Goal: Information Seeking & Learning: Learn about a topic

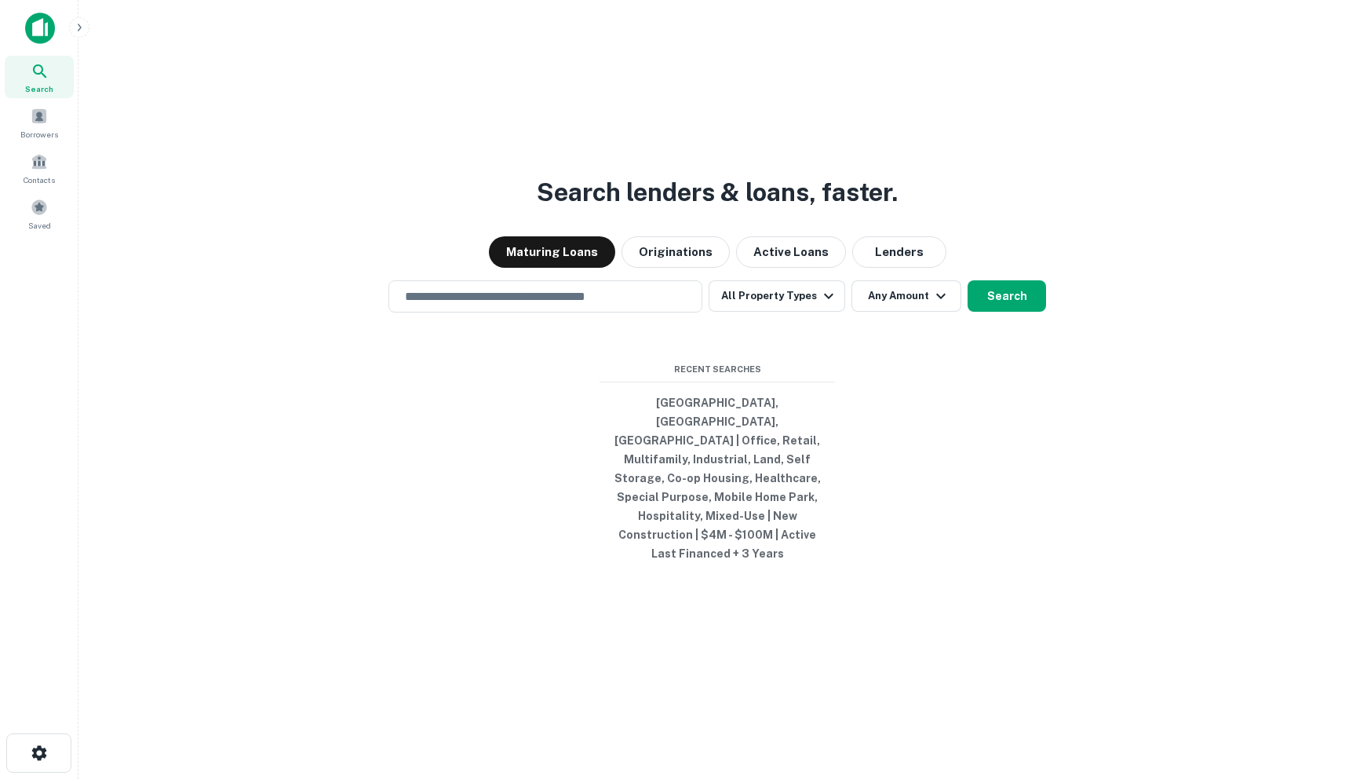
click at [40, 27] on img at bounding box center [40, 28] width 30 height 31
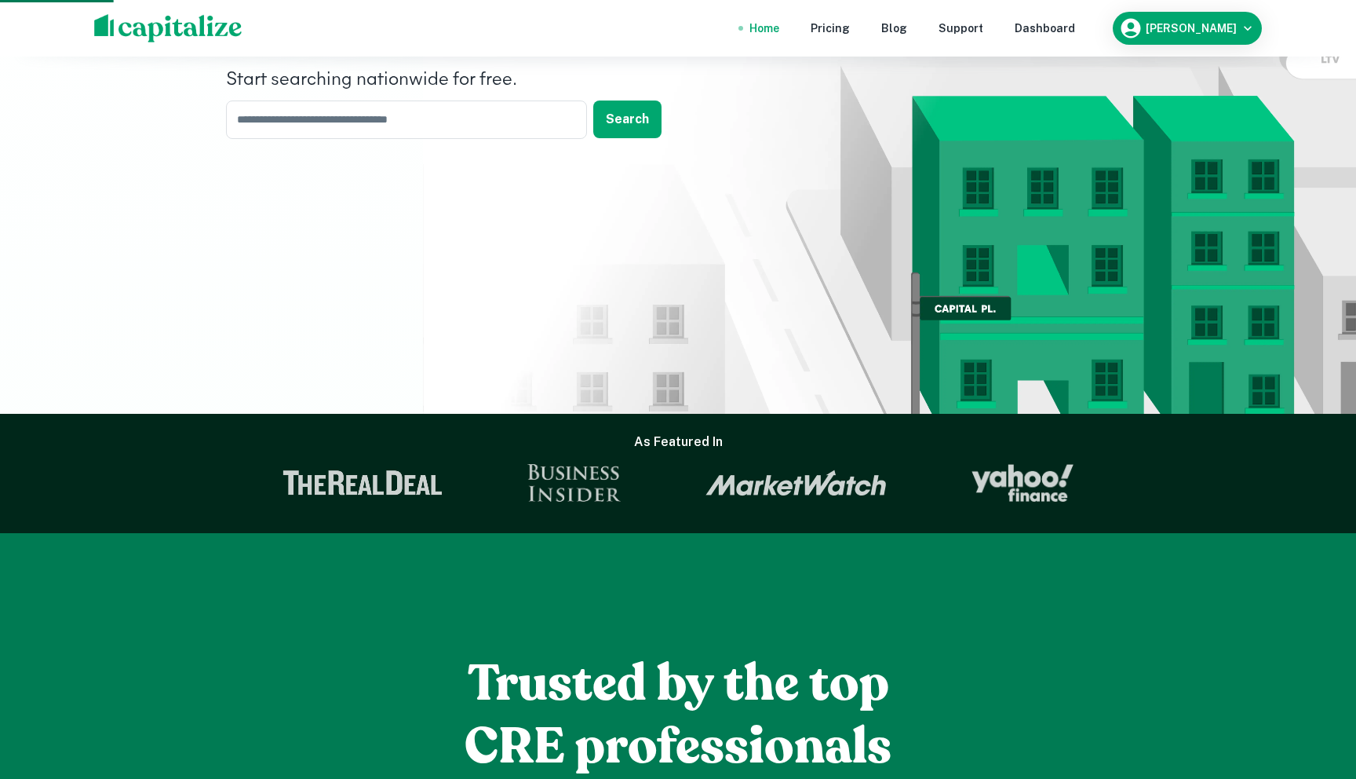
scroll to position [200, 0]
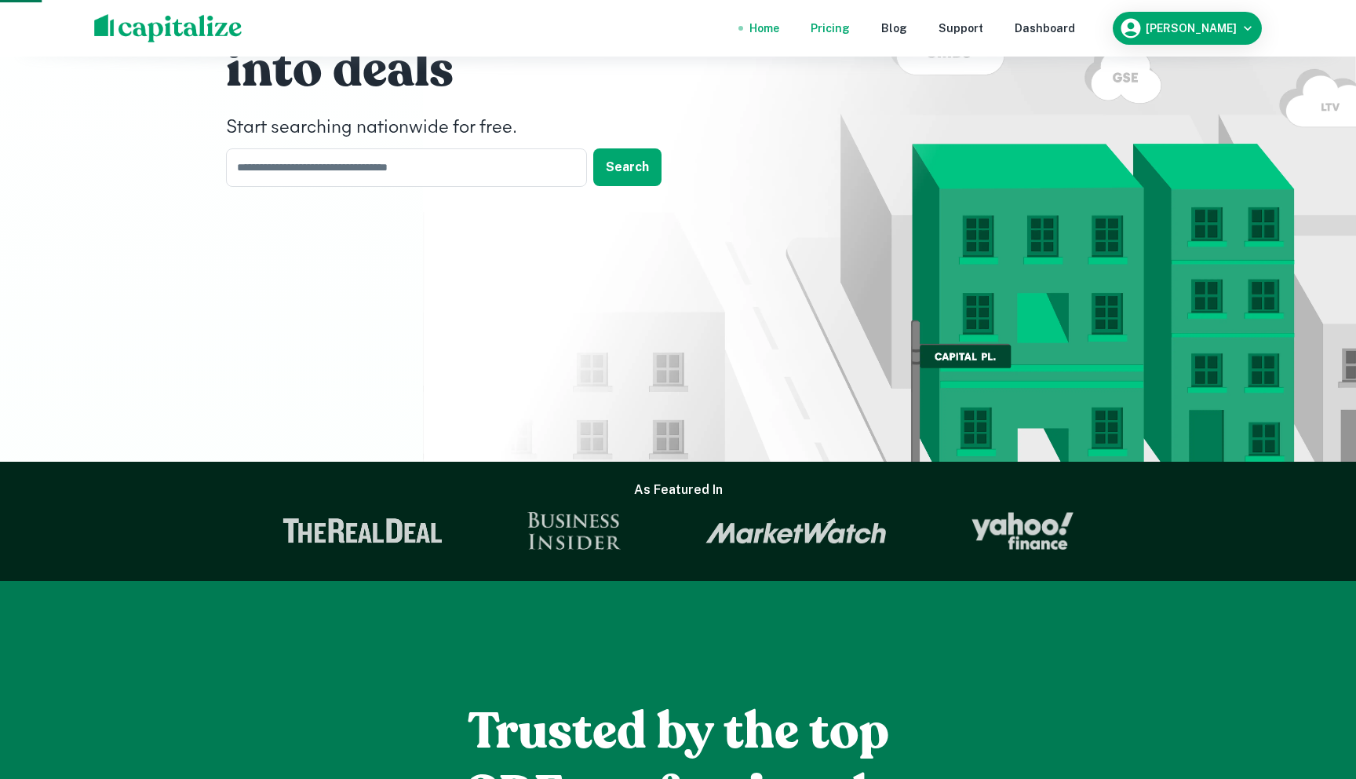
click at [842, 21] on div "Pricing" at bounding box center [830, 28] width 39 height 17
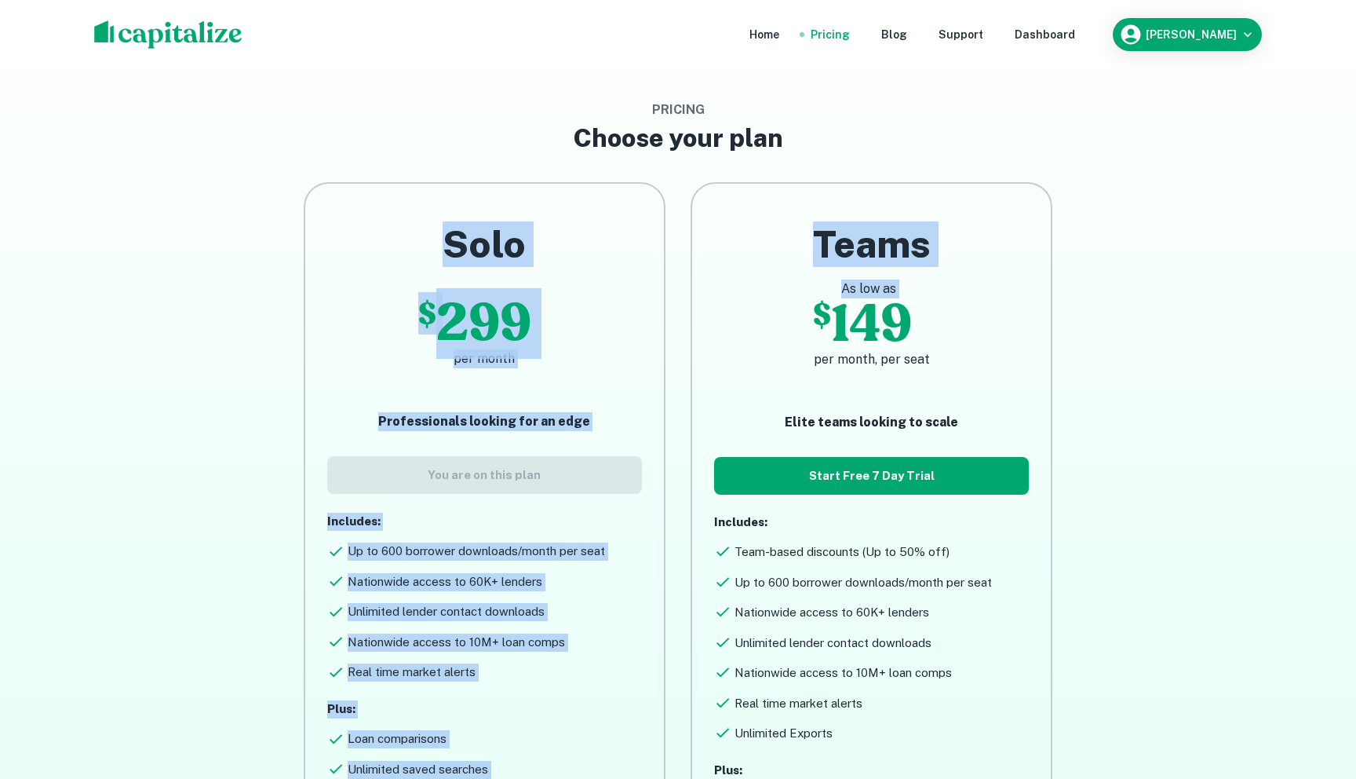
drag, startPoint x: 440, startPoint y: 226, endPoint x: 691, endPoint y: 322, distance: 268.8
click at [691, 322] on div "Solo $ 299 per month Professionals looking for an edge You are on this plan Inc…" at bounding box center [665, 541] width 929 height 769
click at [676, 301] on div "Teams As low as $ 149 per month, per seat Elite teams looking to scale Start Fr…" at bounding box center [859, 541] width 387 height 769
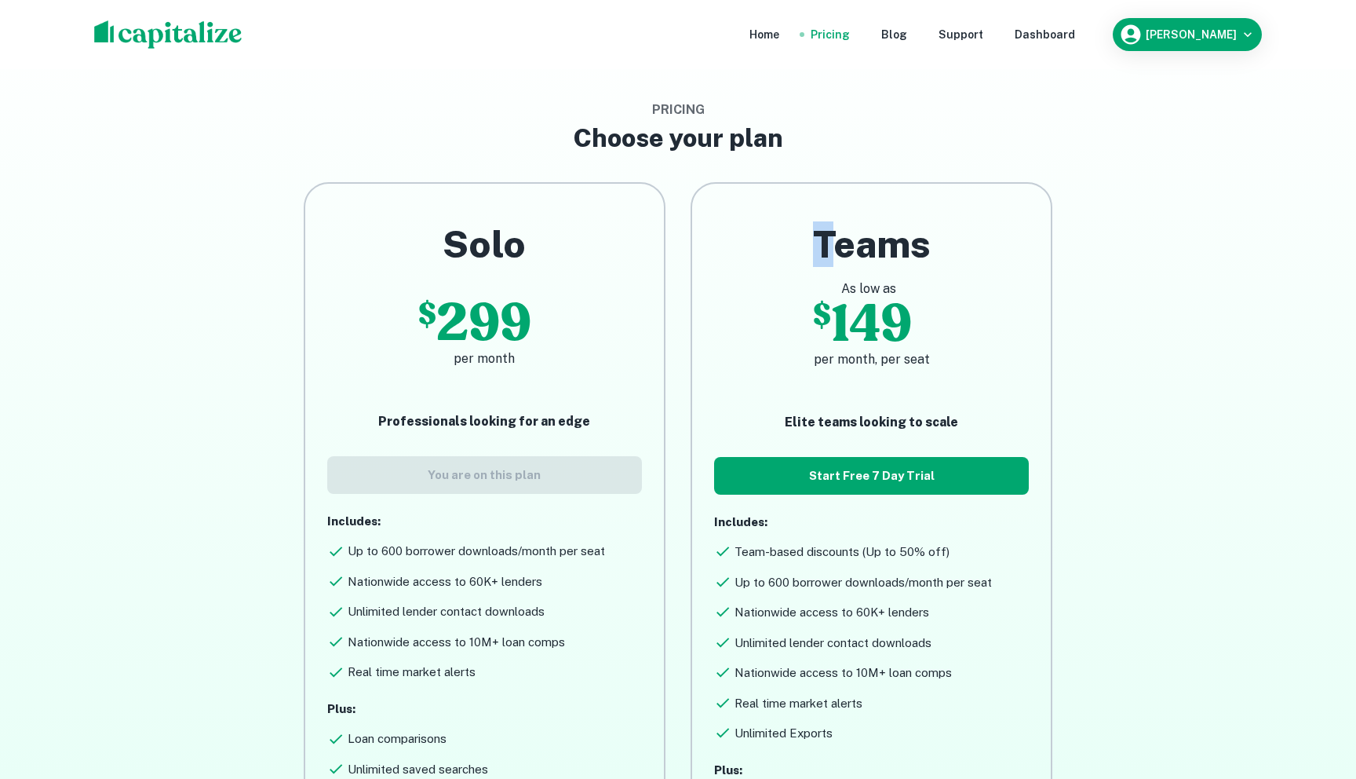
click at [867, 299] on div "Teams As low as $ 149 per month, per seat Elite teams looking to scale Start Fr…" at bounding box center [871, 560] width 315 height 678
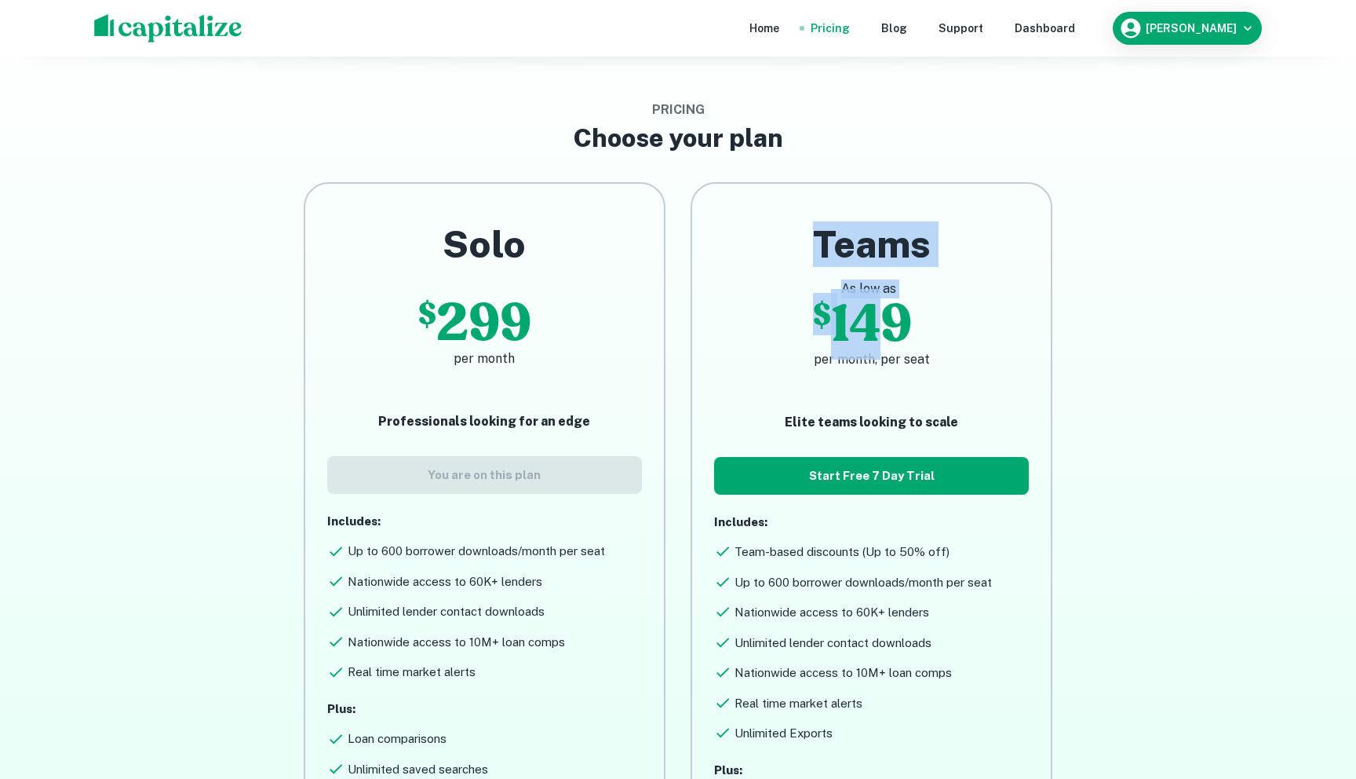
scroll to position [261, 0]
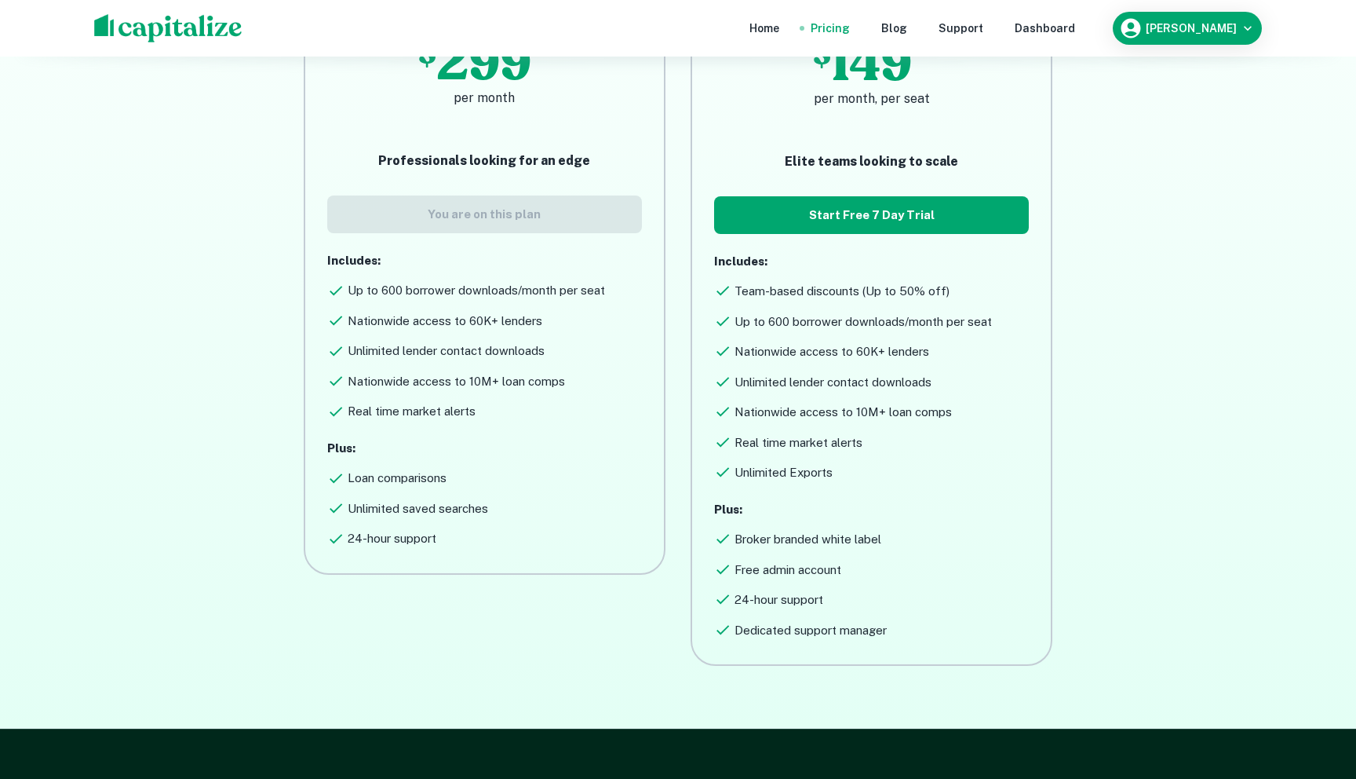
click at [761, 286] on h6 "Team-based discounts (Up to 50% off)" at bounding box center [842, 292] width 215 height 18
click at [809, 308] on div "Up to 600 borrower downloads/month per seat" at bounding box center [871, 319] width 315 height 24
click at [804, 313] on h6 "Up to 600 borrower downloads/month per seat" at bounding box center [863, 322] width 257 height 18
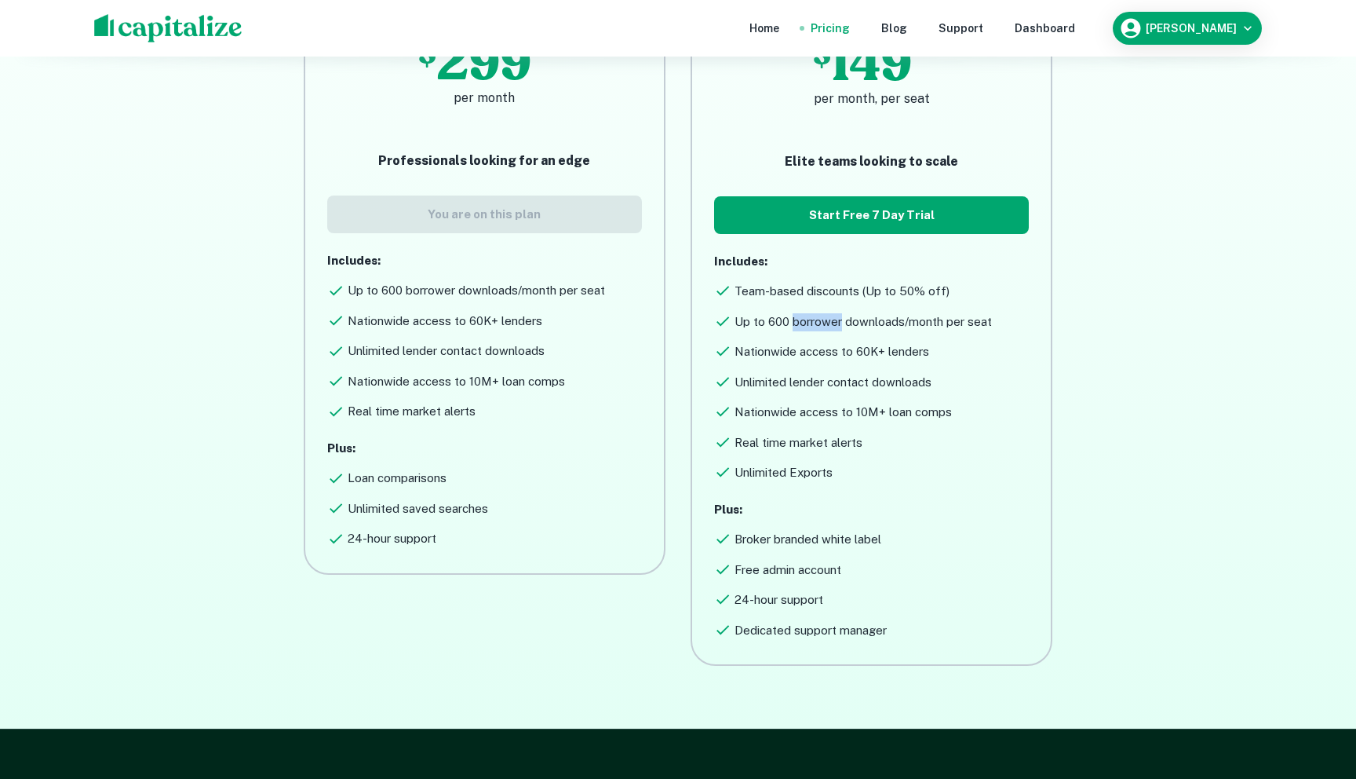
click at [804, 313] on h6 "Up to 600 borrower downloads/month per seat" at bounding box center [863, 322] width 257 height 18
click at [807, 322] on h6 "Up to 600 borrower downloads/month per seat" at bounding box center [863, 322] width 257 height 18
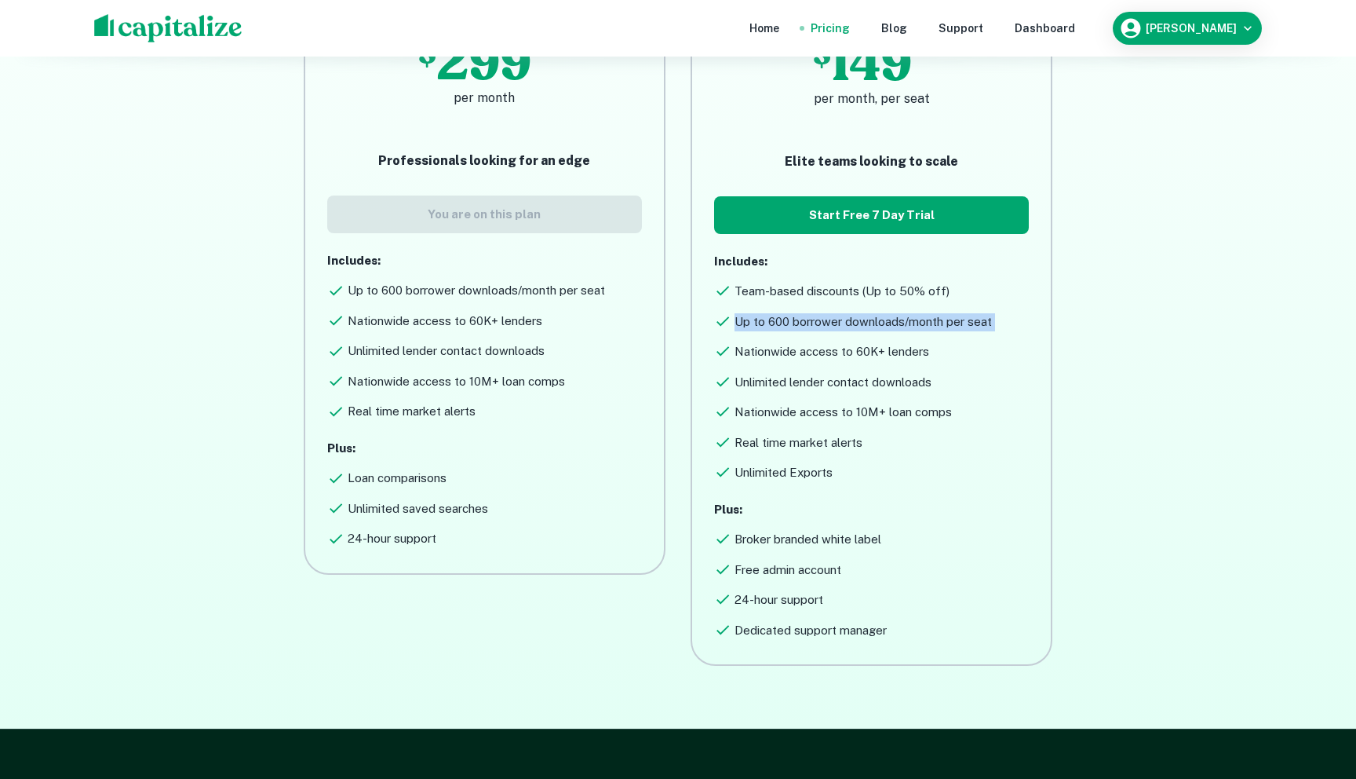
click at [804, 339] on div "Nationwide access to 60K+ lenders" at bounding box center [871, 349] width 315 height 24
click at [791, 352] on h6 "Nationwide access to 60K+ lenders" at bounding box center [832, 352] width 195 height 18
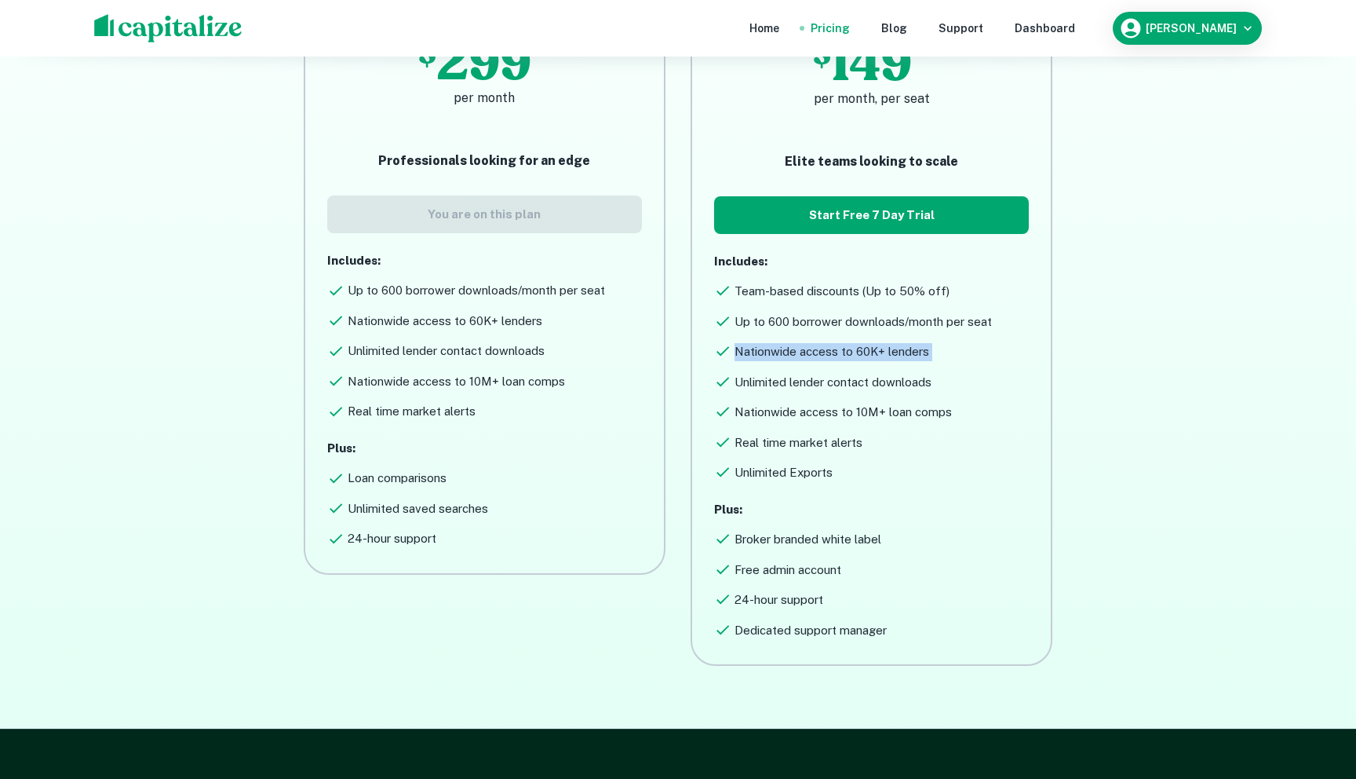
click at [834, 356] on h6 "Nationwide access to 60K+ lenders" at bounding box center [832, 352] width 195 height 18
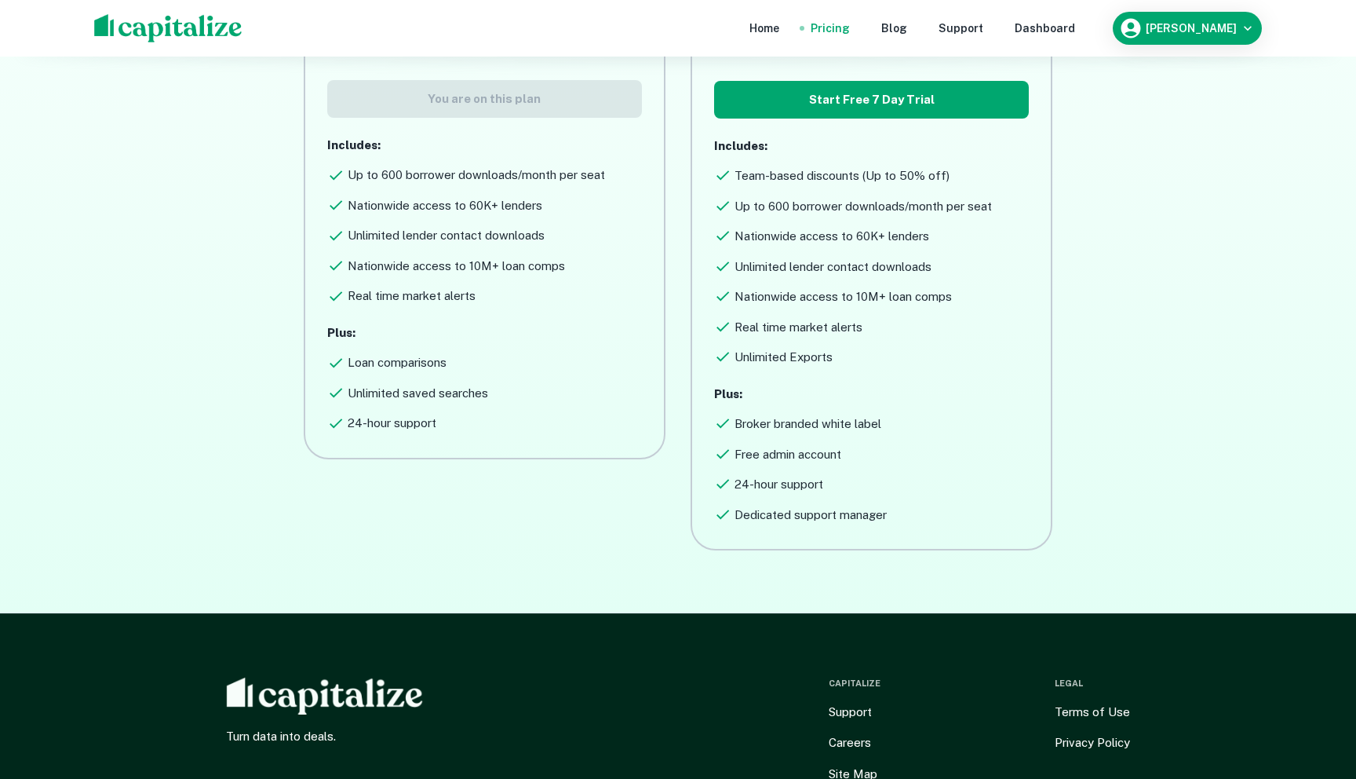
scroll to position [378, 0]
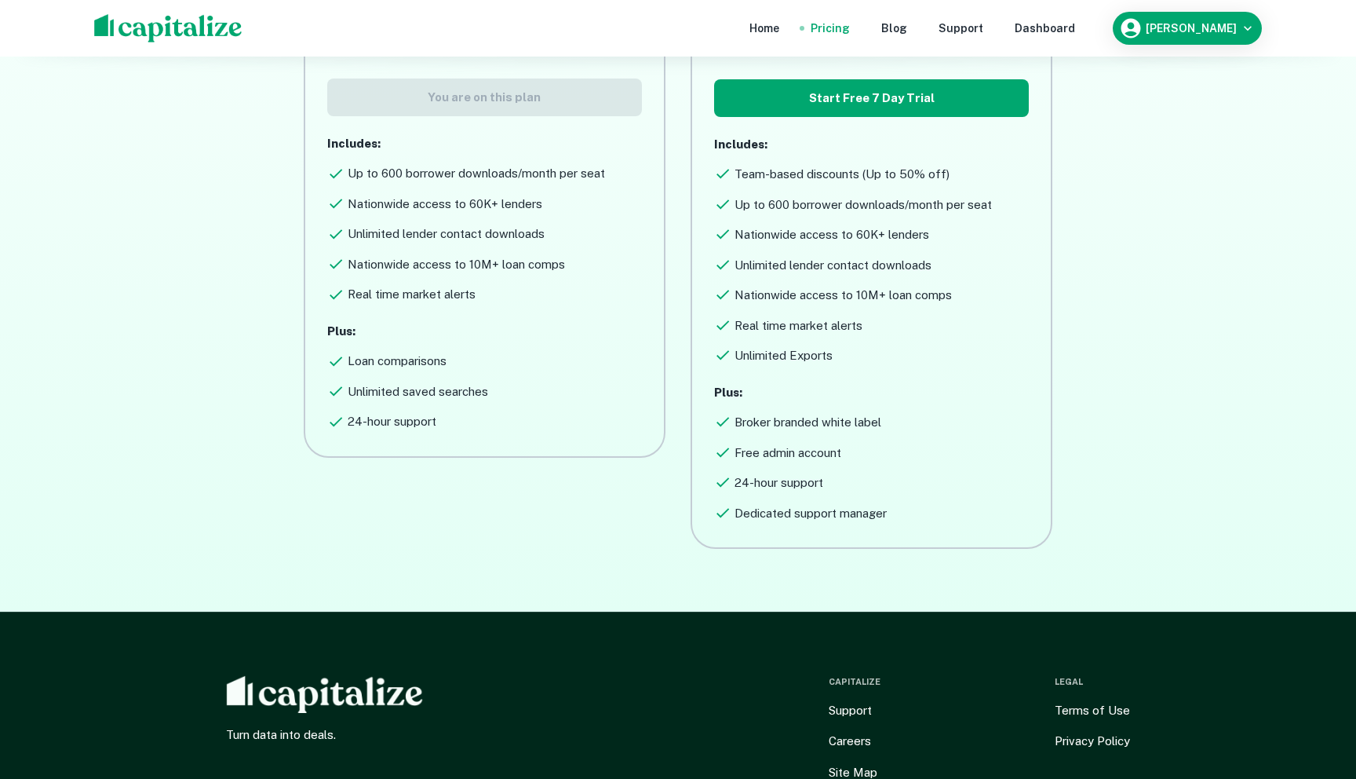
click at [741, 234] on h6 "Nationwide access to 60K+ lenders" at bounding box center [832, 235] width 195 height 18
click at [809, 246] on div "Includes: Team-based discounts (Up to 50% off) Up to 600 borrower downloads/mon…" at bounding box center [871, 250] width 315 height 229
drag, startPoint x: 728, startPoint y: 177, endPoint x: 944, endPoint y: 309, distance: 252.3
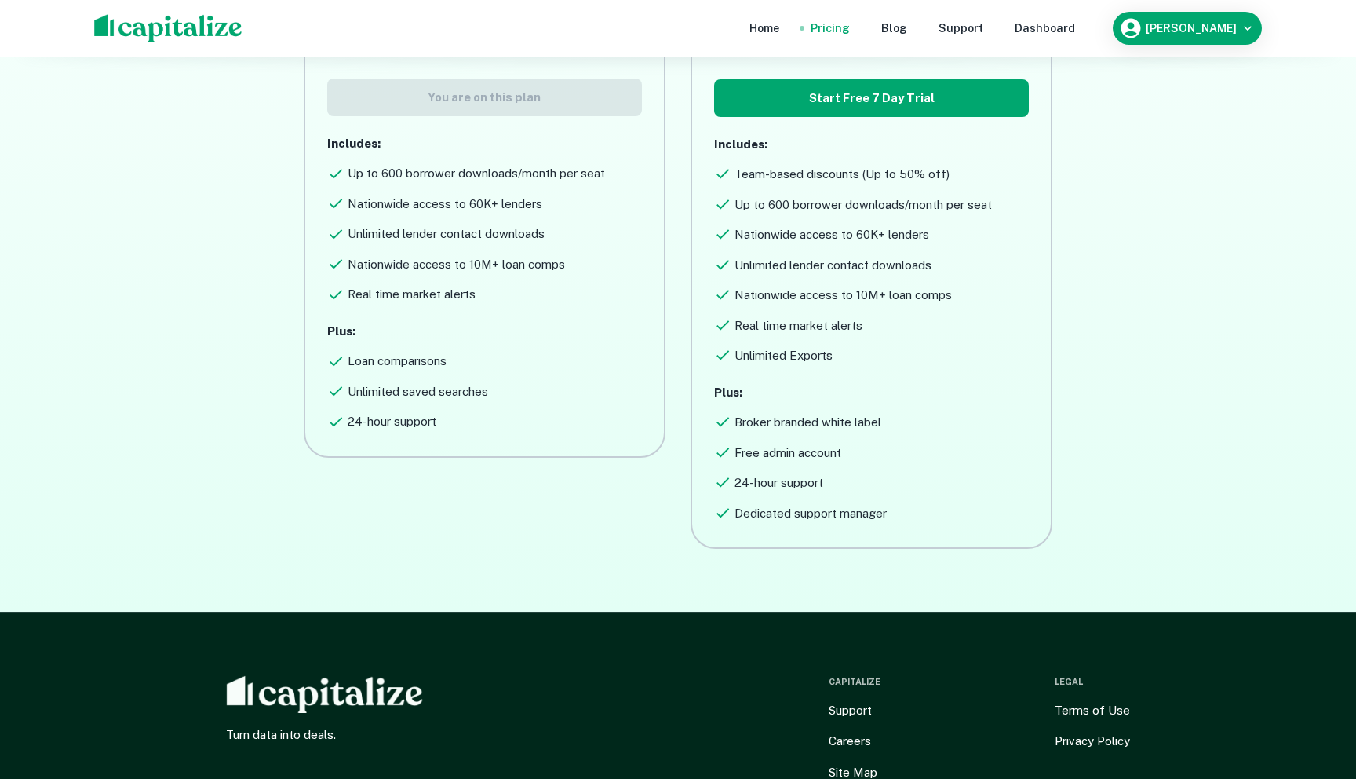
click at [945, 309] on div "Includes: Team-based discounts (Up to 50% off) Up to 600 borrower downloads/mon…" at bounding box center [871, 250] width 315 height 229
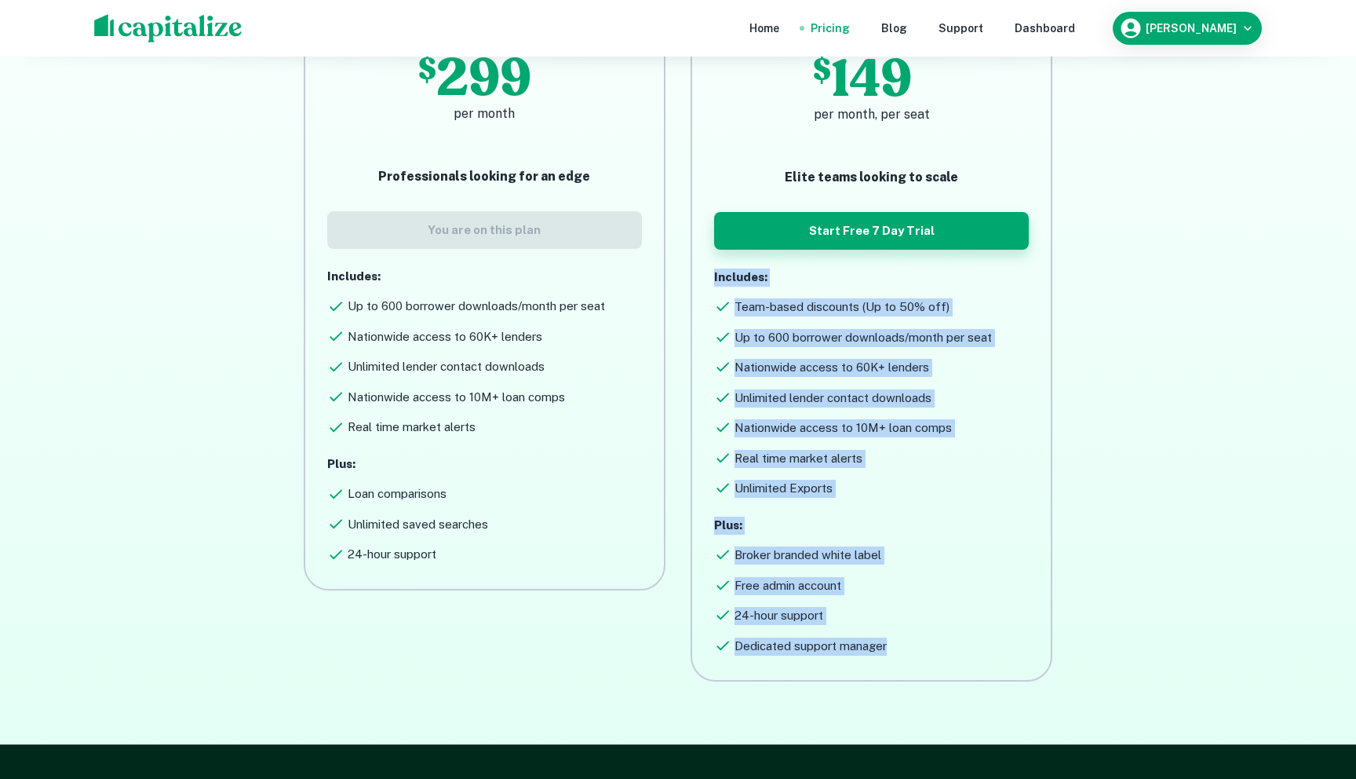
scroll to position [175, 0]
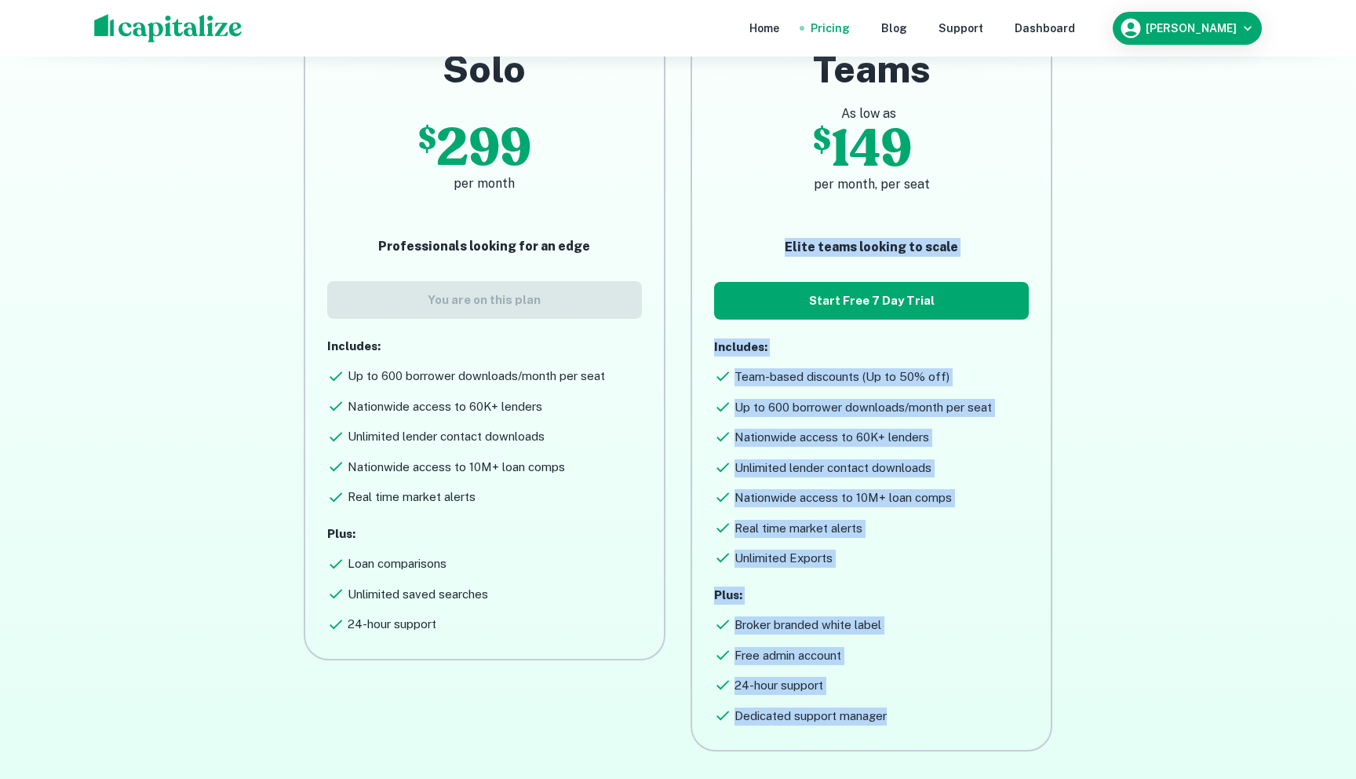
drag, startPoint x: 904, startPoint y: 429, endPoint x: 750, endPoint y: 229, distance: 252.5
click at [750, 229] on div "Teams As low as $ 149 per month, per seat Elite teams looking to scale Start Fr…" at bounding box center [871, 385] width 315 height 678
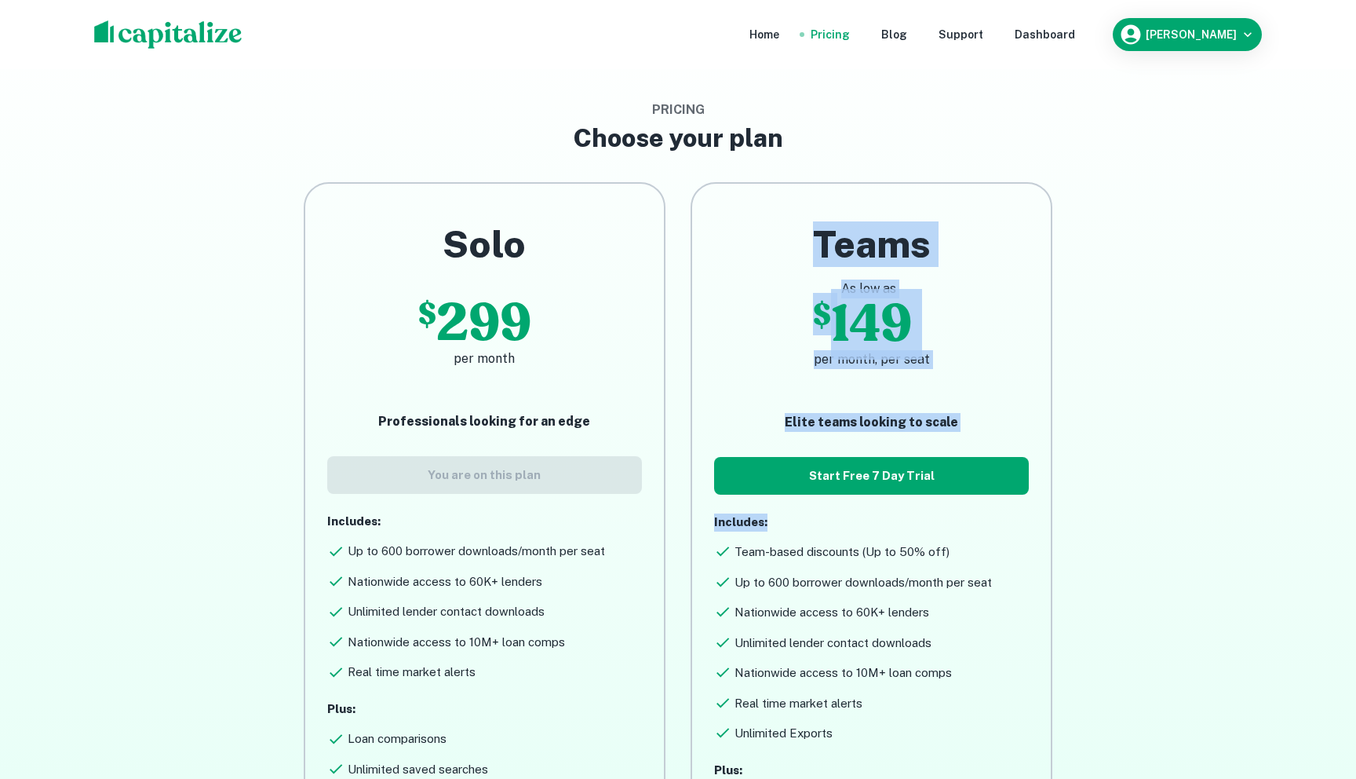
scroll to position [217, 0]
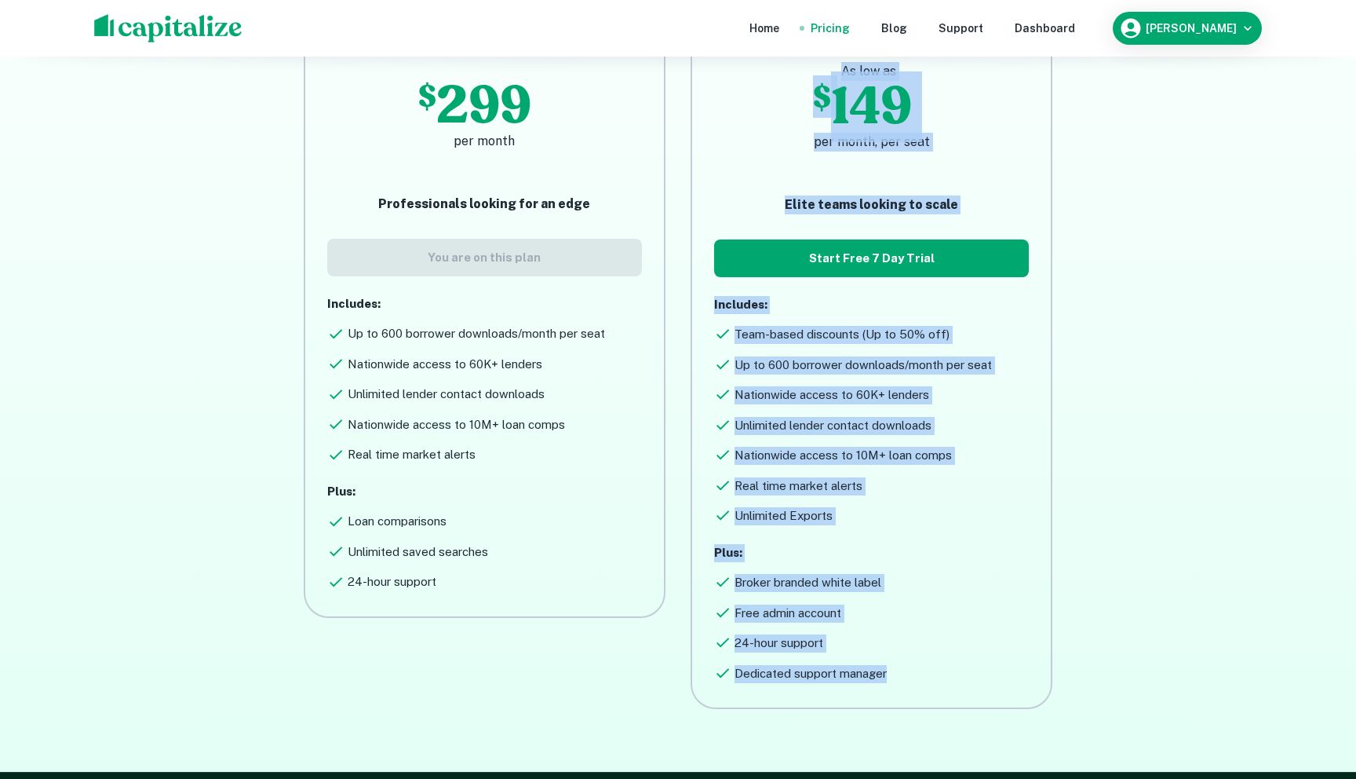
drag, startPoint x: 790, startPoint y: 239, endPoint x: 1006, endPoint y: 721, distance: 528.8
click at [1006, 721] on div "Pricing Choose your plan Solo $ 299 per month Professionals looking for an edge…" at bounding box center [678, 312] width 942 height 920
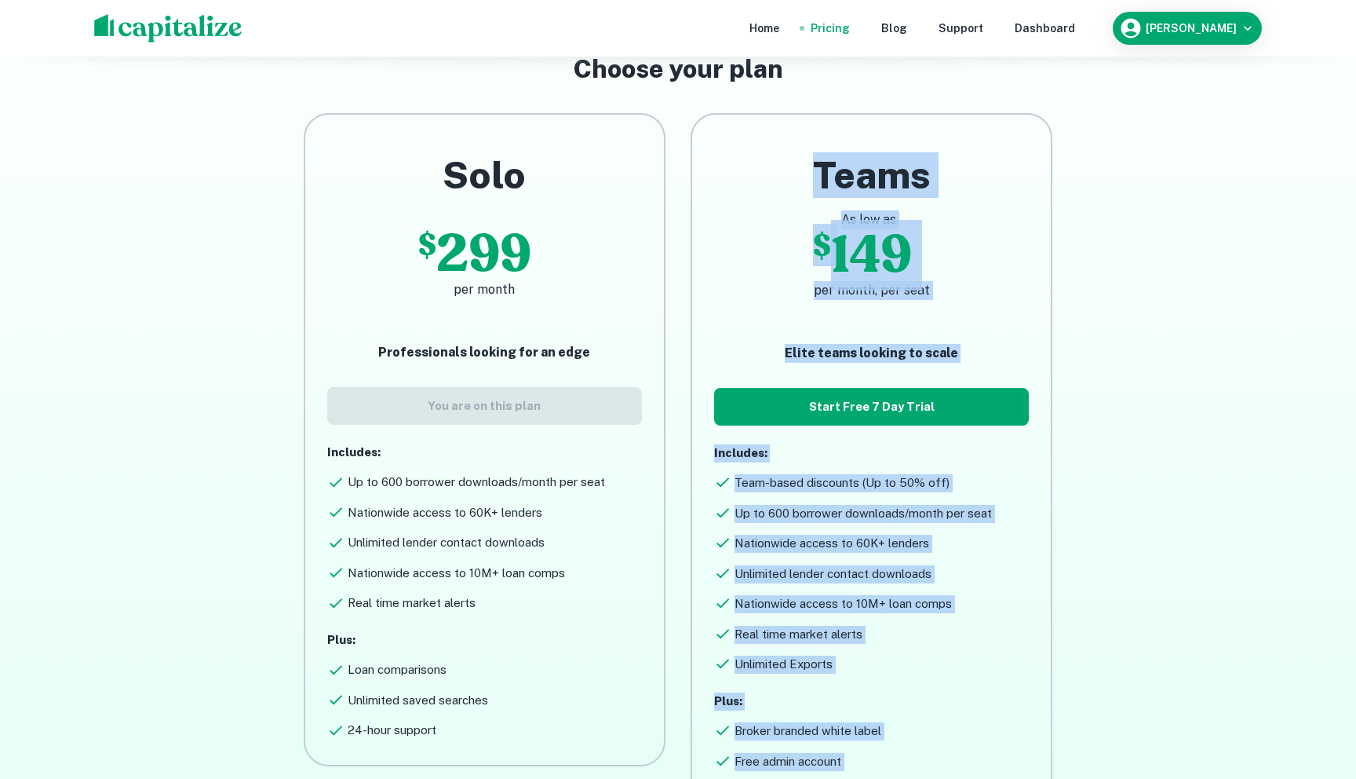
scroll to position [170, 0]
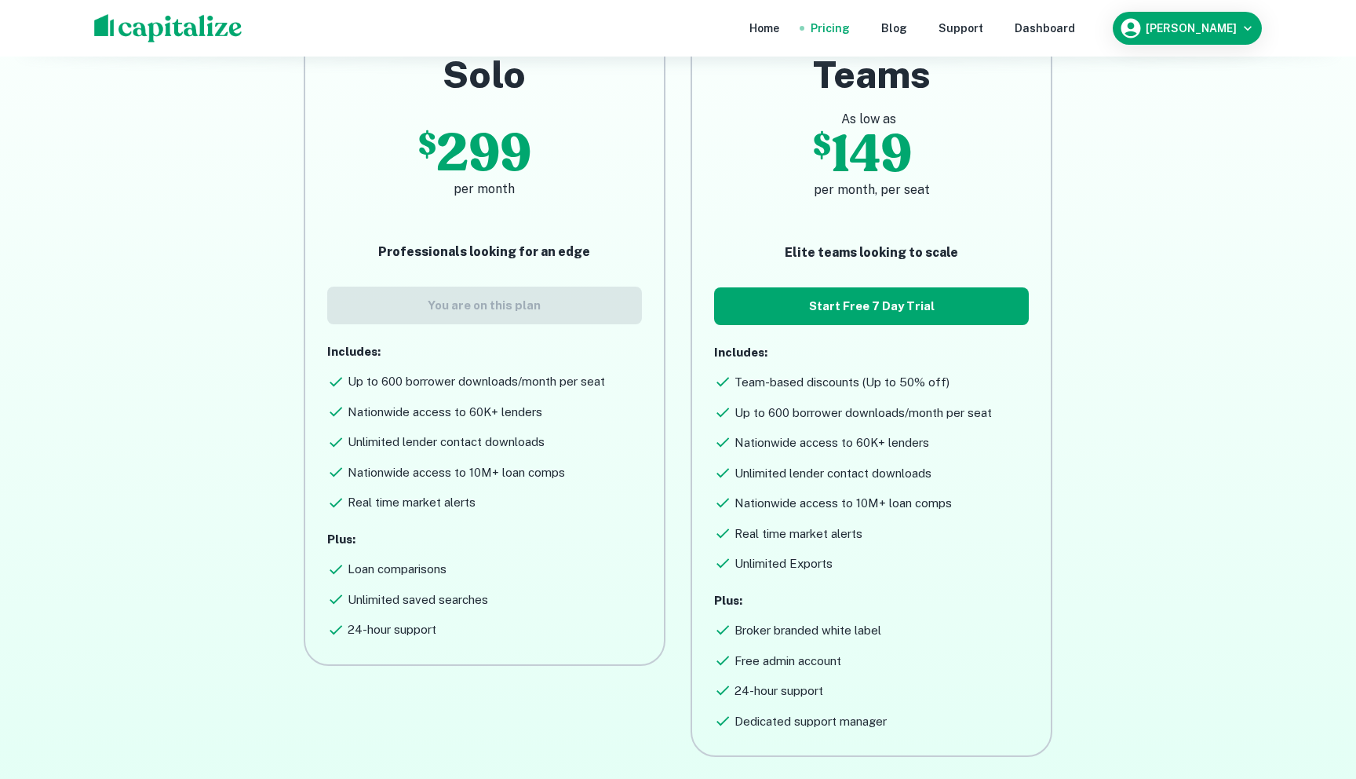
click at [390, 382] on h6 "Up to 600 borrower downloads/month per seat" at bounding box center [476, 382] width 257 height 18
click at [414, 385] on h6 "Up to 600 borrower downloads/month per seat" at bounding box center [476, 382] width 257 height 18
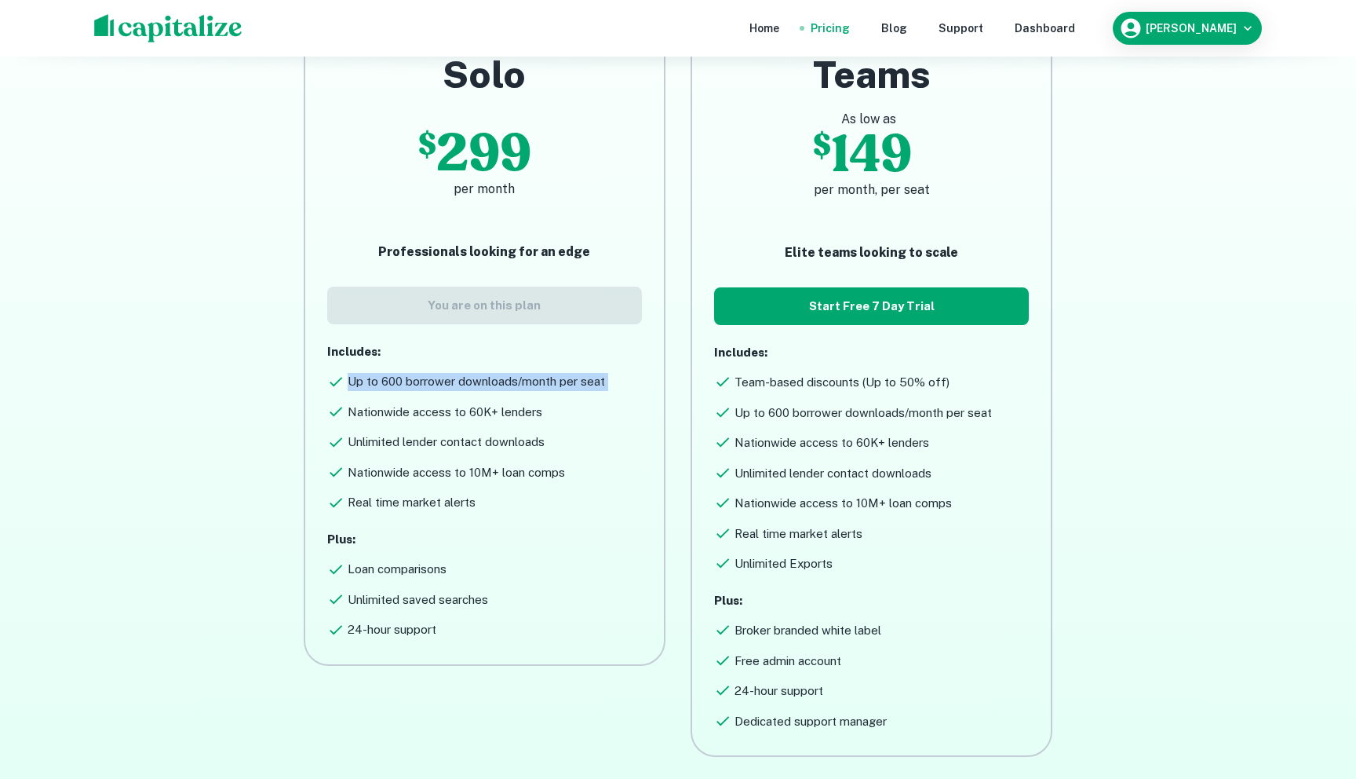
drag, startPoint x: 414, startPoint y: 385, endPoint x: 433, endPoint y: 390, distance: 19.6
click at [415, 385] on h6 "Up to 600 borrower downloads/month per seat" at bounding box center [476, 382] width 257 height 18
click at [456, 391] on div "Includes: Up to 600 borrower downloads/month per seat Nationwide access to 60K+…" at bounding box center [484, 427] width 315 height 169
drag, startPoint x: 379, startPoint y: 380, endPoint x: 377, endPoint y: 410, distance: 29.9
click at [377, 410] on div "Includes: Up to 600 borrower downloads/month per seat Nationwide access to 60K+…" at bounding box center [484, 427] width 315 height 169
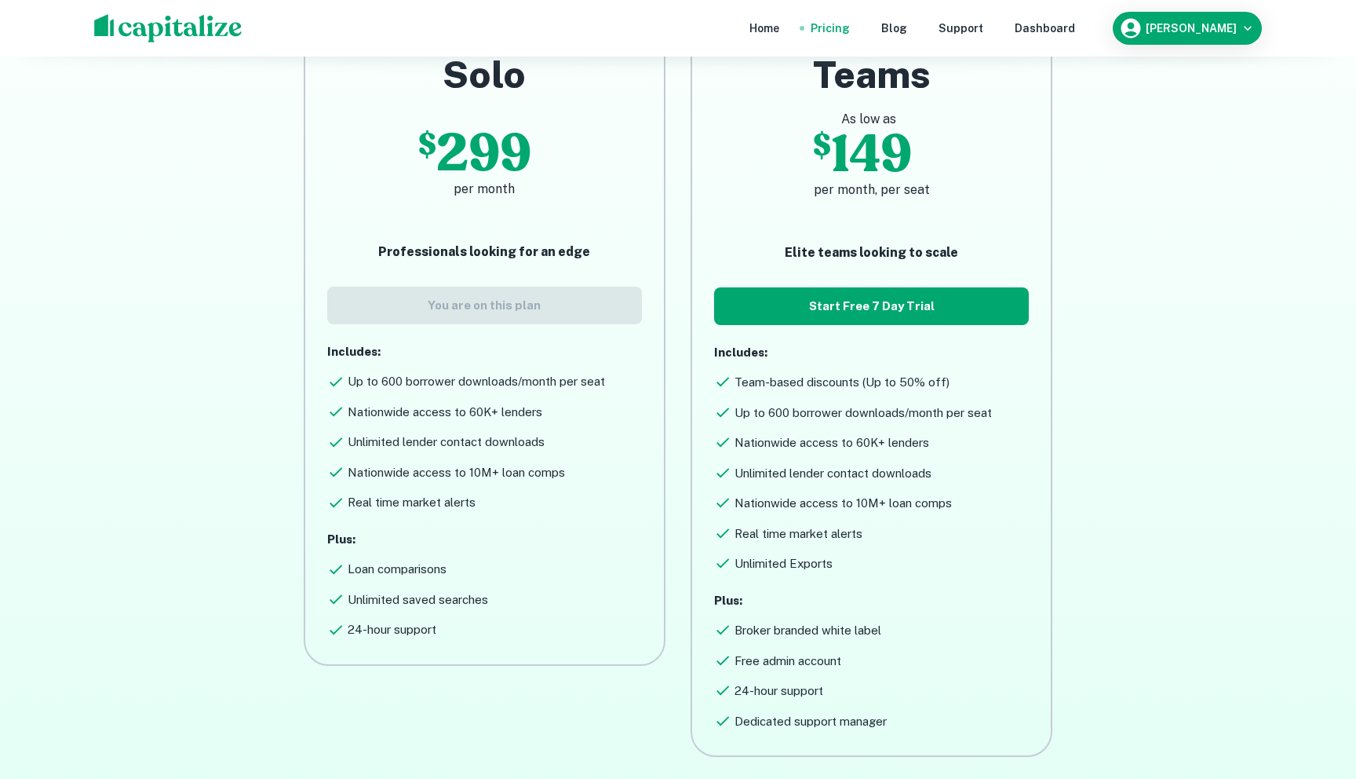
click at [396, 440] on h6 "Unlimited lender contact downloads" at bounding box center [446, 442] width 197 height 18
click at [439, 453] on div "Includes: Up to 600 borrower downloads/month per seat Nationwide access to 60K+…" at bounding box center [484, 427] width 315 height 169
drag, startPoint x: 558, startPoint y: 447, endPoint x: 340, endPoint y: 443, distance: 218.3
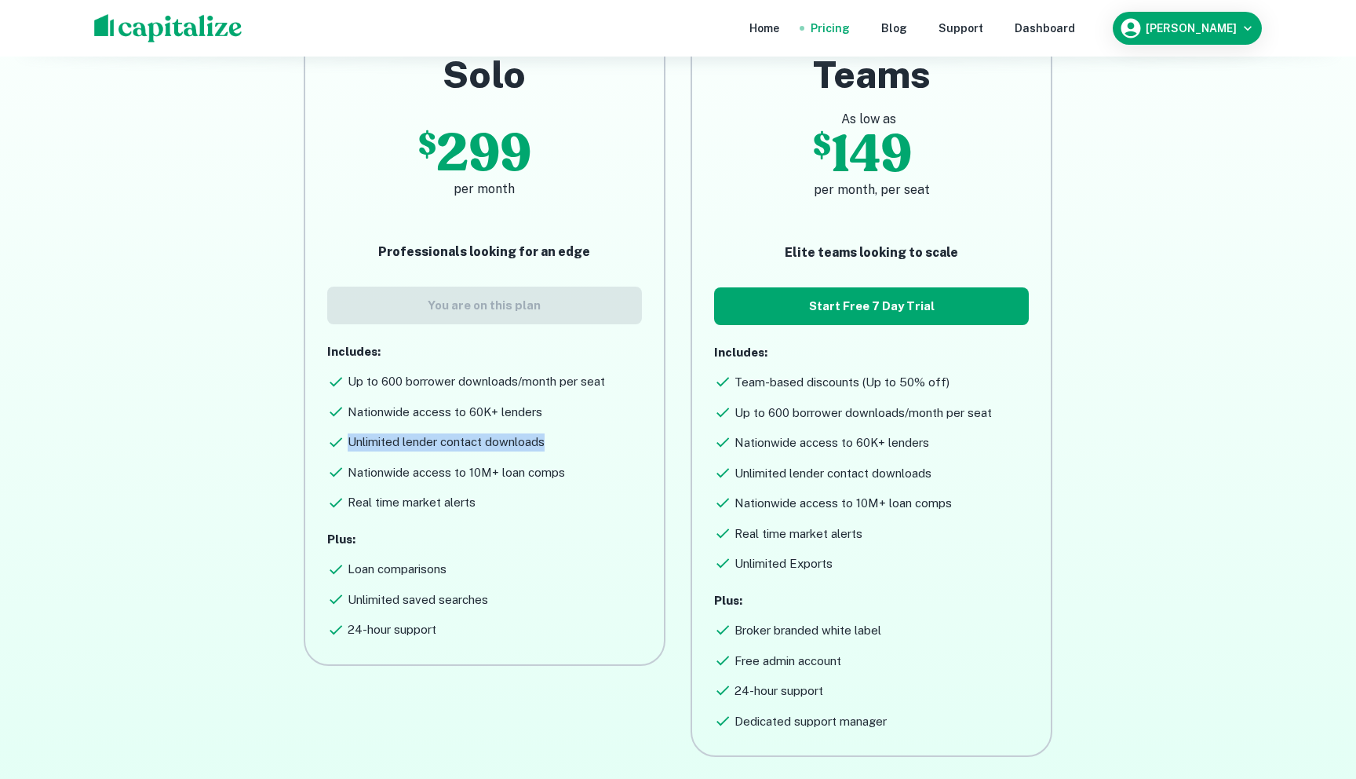
click at [340, 443] on div "Unlimited lender contact downloads" at bounding box center [484, 439] width 315 height 24
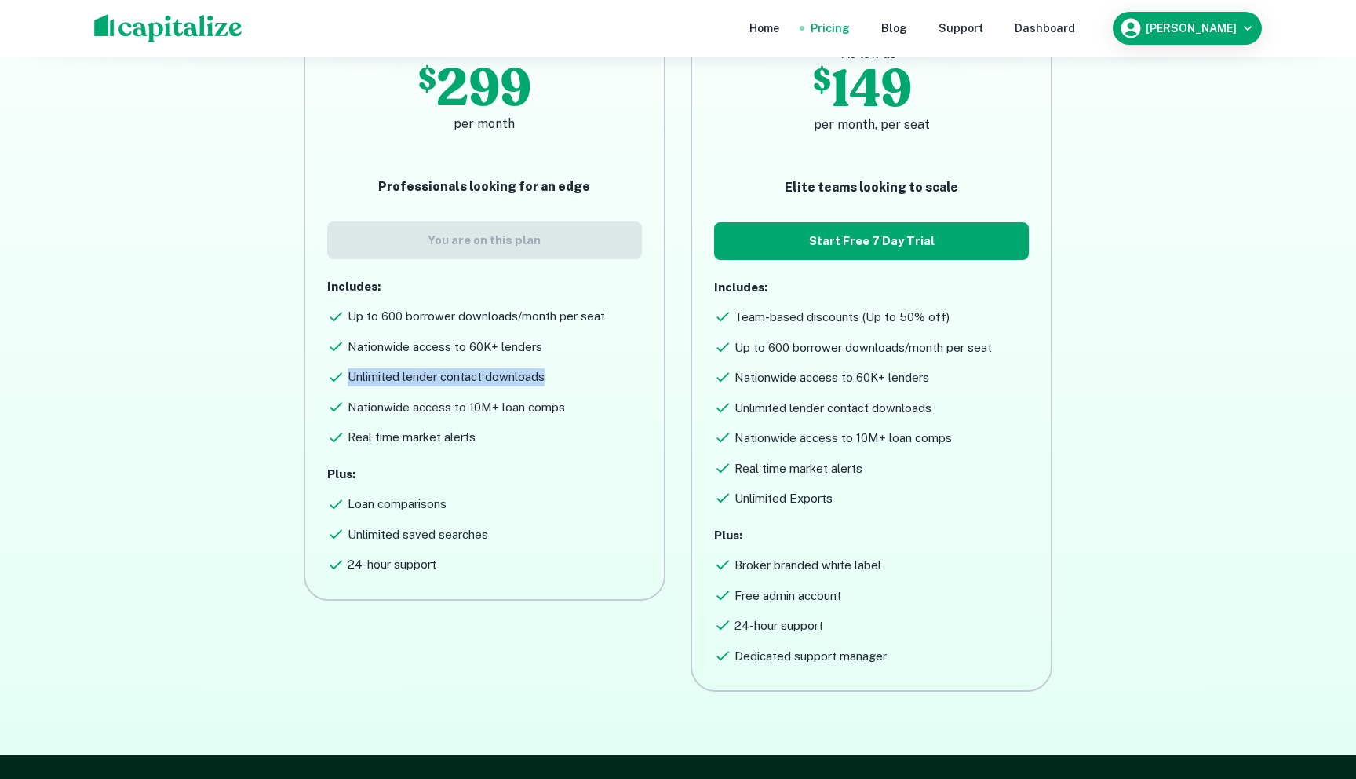
scroll to position [259, 0]
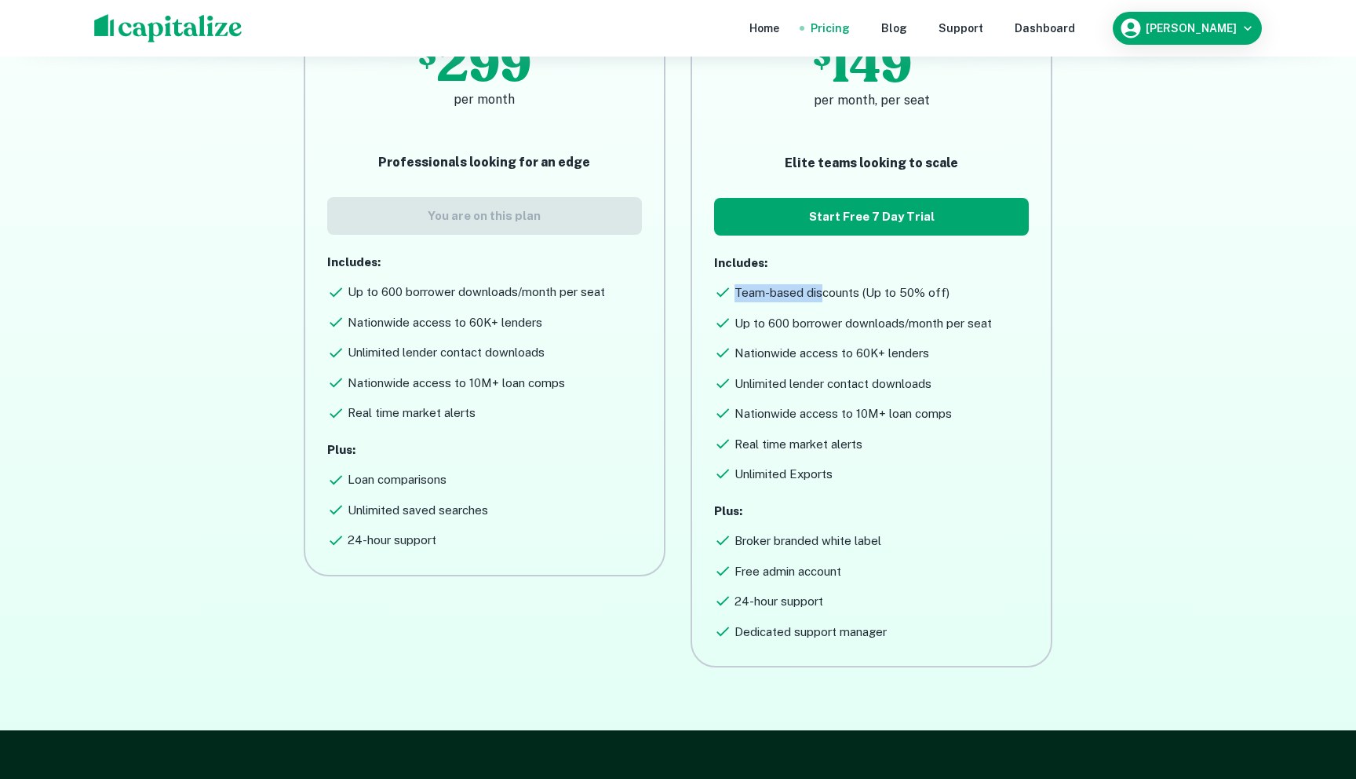
drag, startPoint x: 910, startPoint y: 327, endPoint x: 771, endPoint y: 289, distance: 144.0
click at [771, 289] on div "Team-based discounts (Up to 50% off)" at bounding box center [871, 290] width 315 height 24
click at [771, 289] on h6 "Team-based discounts (Up to 50% off)" at bounding box center [842, 293] width 215 height 18
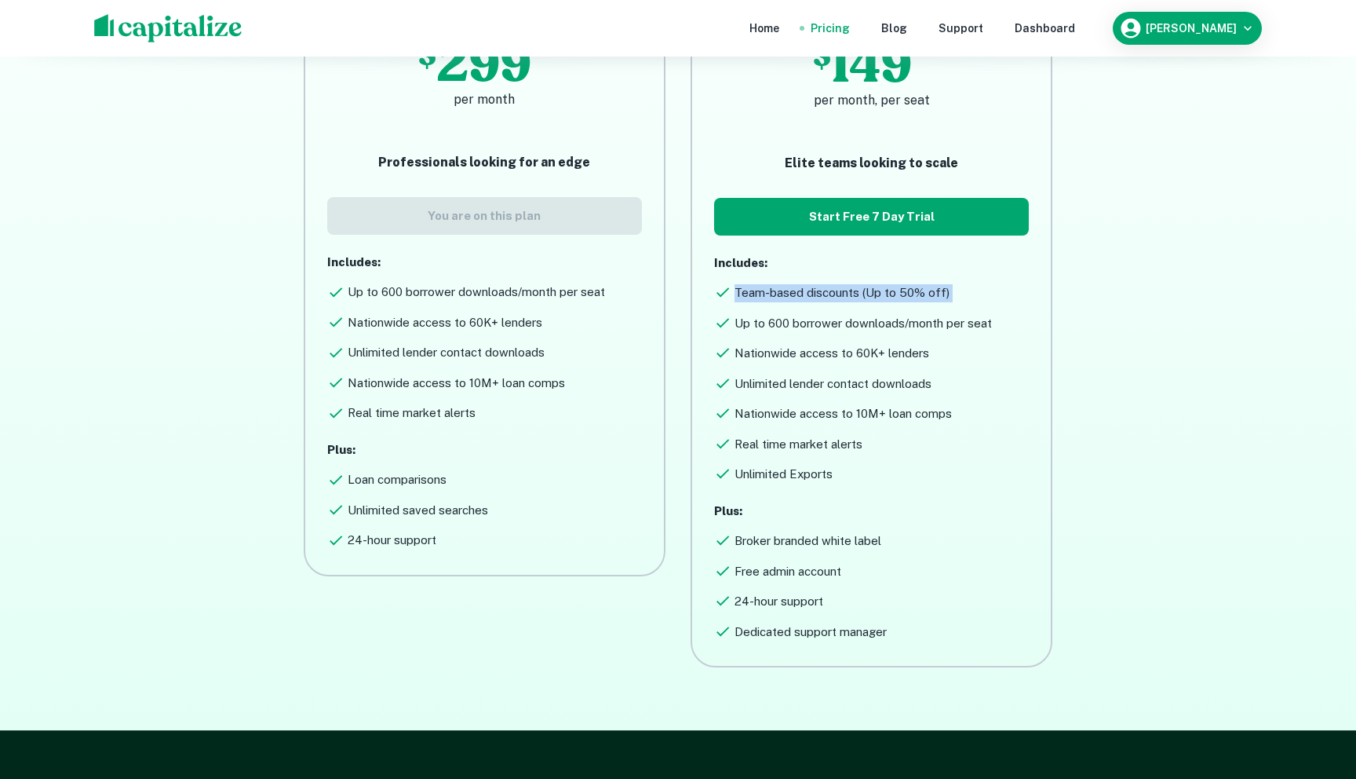
click at [823, 315] on h6 "Up to 600 borrower downloads/month per seat" at bounding box center [863, 324] width 257 height 18
click at [826, 313] on div "Up to 600 borrower downloads/month per seat" at bounding box center [871, 320] width 315 height 24
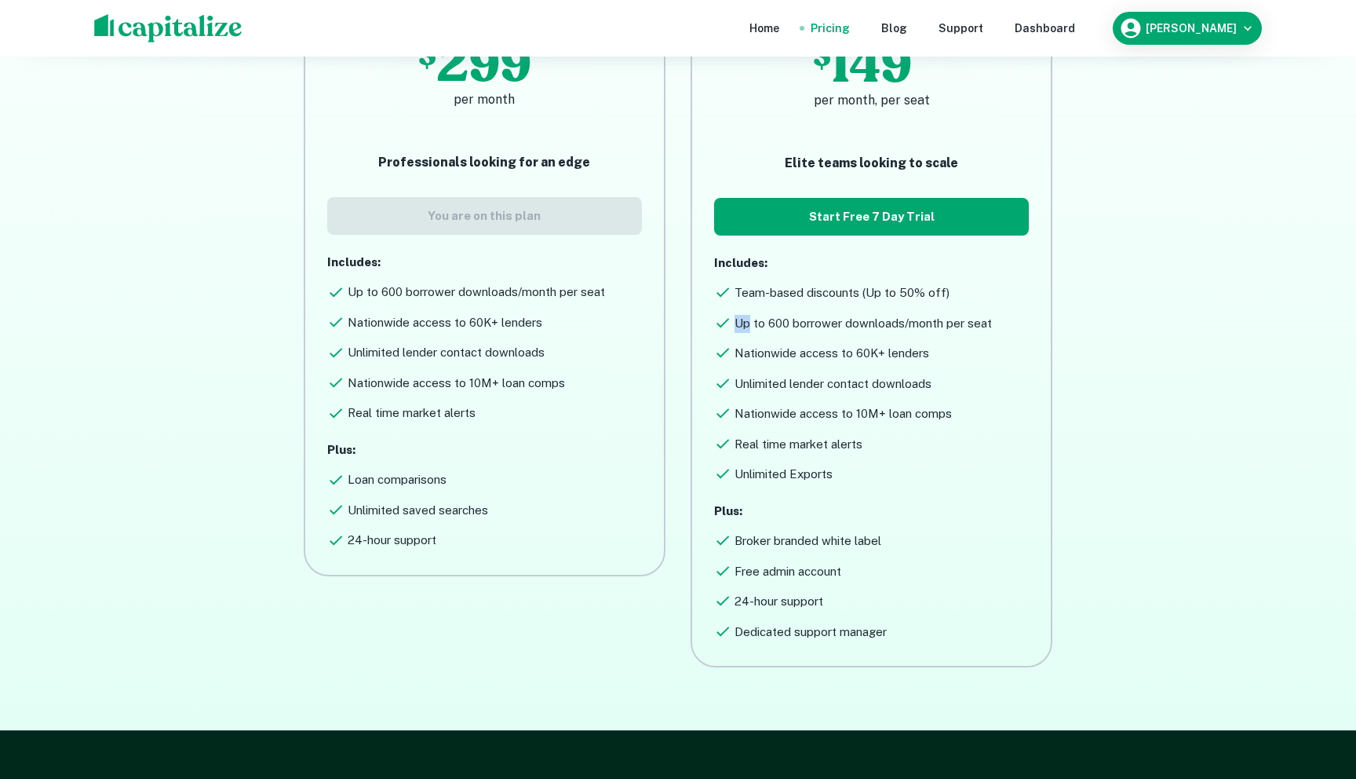
click at [826, 313] on div "Up to 600 borrower downloads/month per seat" at bounding box center [871, 320] width 315 height 24
click at [811, 329] on h6 "Up to 600 borrower downloads/month per seat" at bounding box center [863, 324] width 257 height 18
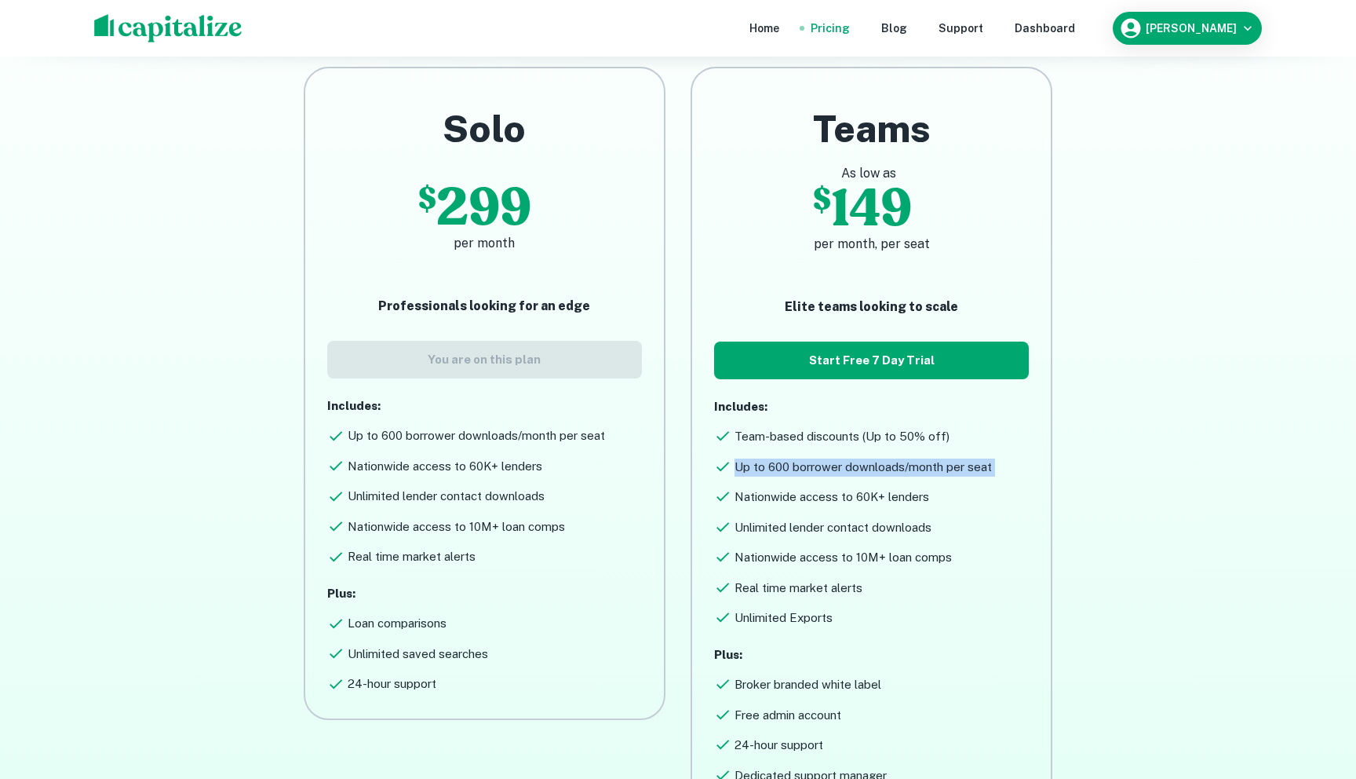
scroll to position [75, 0]
